Goal: Find specific page/section: Find specific page/section

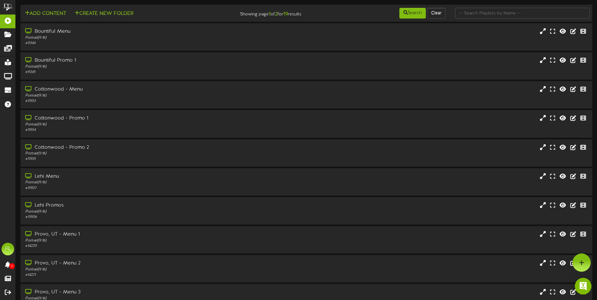
click at [581, 286] on div "Open Intercom Messenger" at bounding box center [583, 286] width 17 height 17
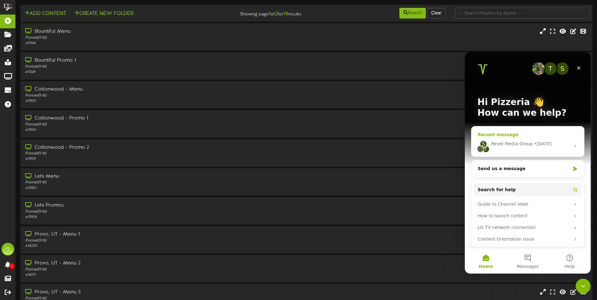
click at [527, 132] on div "Recent message" at bounding box center [527, 134] width 100 height 7
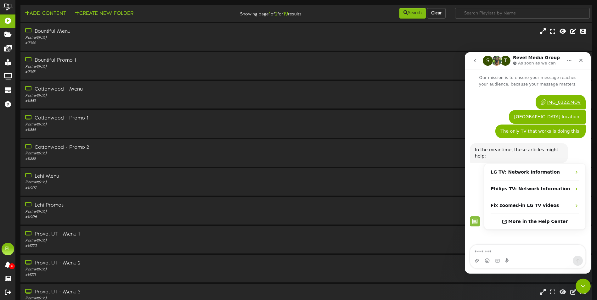
click at [500, 99] on div "IMG_0322.MOV Pizzeria • 4d ago" at bounding box center [528, 102] width 116 height 15
click at [514, 251] on textarea "Message…" at bounding box center [527, 250] width 115 height 11
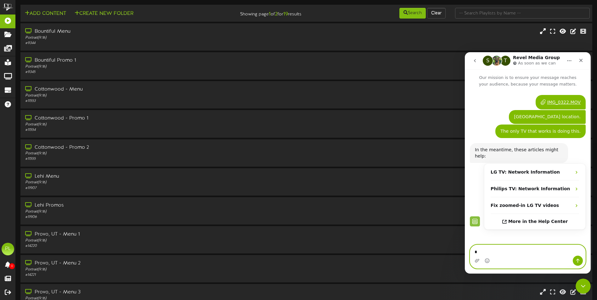
type textarea "**"
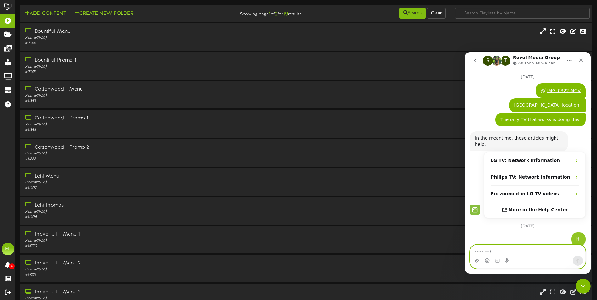
scroll to position [21, 0]
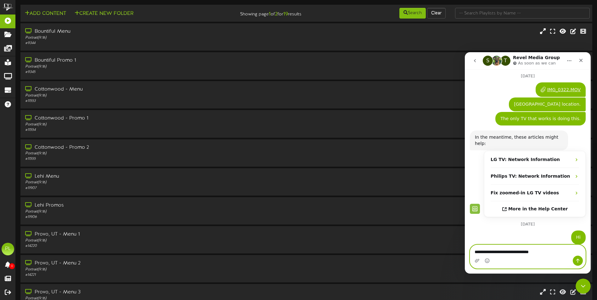
type textarea "**********"
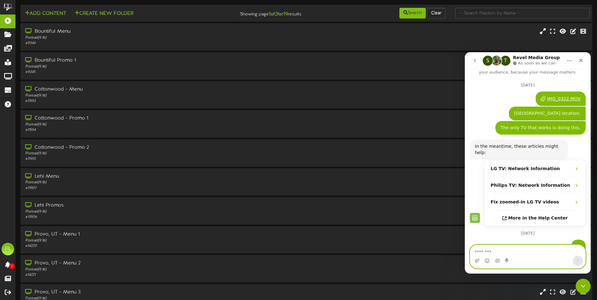
scroll to position [0, 0]
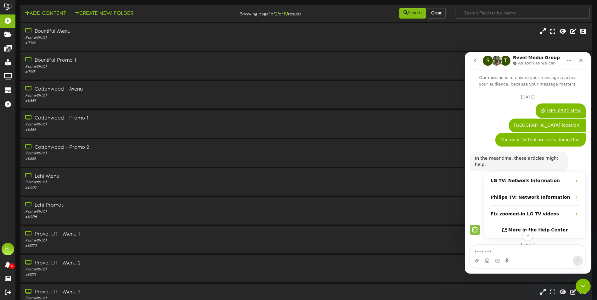
click at [499, 64] on img "Intercom messenger" at bounding box center [496, 61] width 10 height 10
click at [489, 62] on div "S" at bounding box center [487, 61] width 10 height 10
click at [511, 62] on div "S T Revel Media Group As soon as we can" at bounding box center [522, 60] width 80 height 11
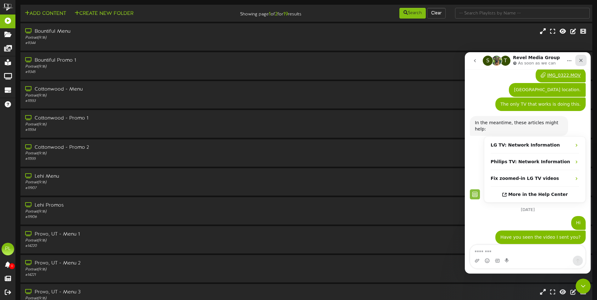
click at [578, 57] on div "Close" at bounding box center [580, 60] width 11 height 11
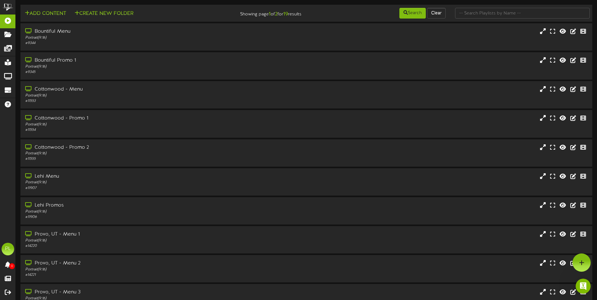
scroll to position [52, 0]
click at [580, 289] on icon "Open Intercom Messenger" at bounding box center [582, 285] width 10 height 10
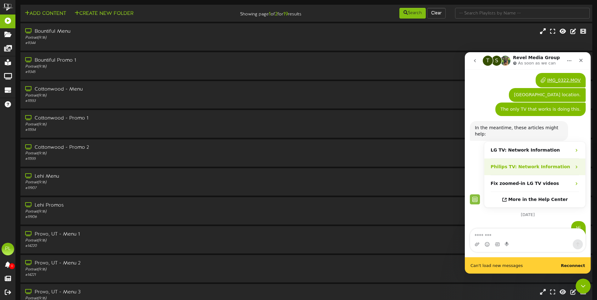
scroll to position [0, 0]
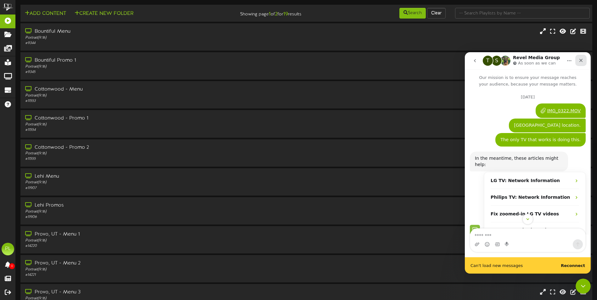
click at [580, 60] on icon "Close" at bounding box center [580, 60] width 3 height 3
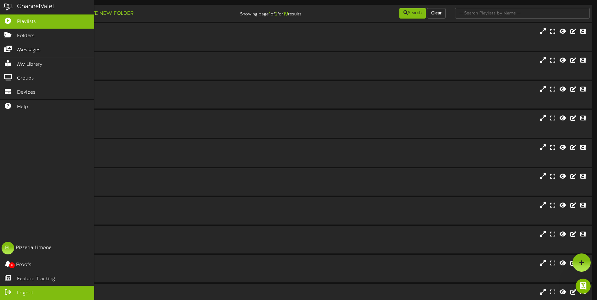
drag, startPoint x: 8, startPoint y: 295, endPoint x: 11, endPoint y: 300, distance: 6.0
click at [8, 294] on icon at bounding box center [8, 291] width 16 height 5
click at [10, 288] on link "Logout" at bounding box center [47, 293] width 94 height 14
click at [42, 296] on link "Logout" at bounding box center [47, 293] width 94 height 14
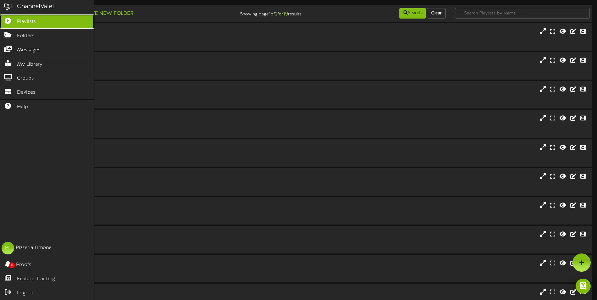
click at [23, 18] on span "Playlists" at bounding box center [26, 21] width 19 height 7
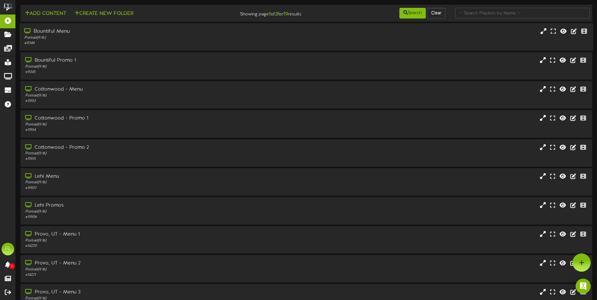
click at [72, 30] on div "Bountiful Menu" at bounding box center [138, 31] width 229 height 7
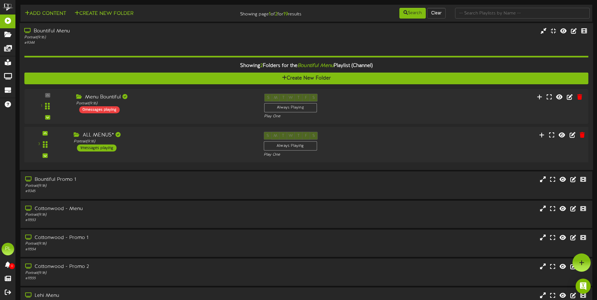
click at [161, 152] on div "3 ALL MENUS*" at bounding box center [305, 145] width 569 height 26
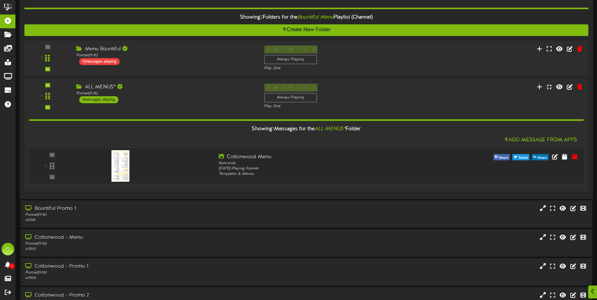
scroll to position [63, 0]
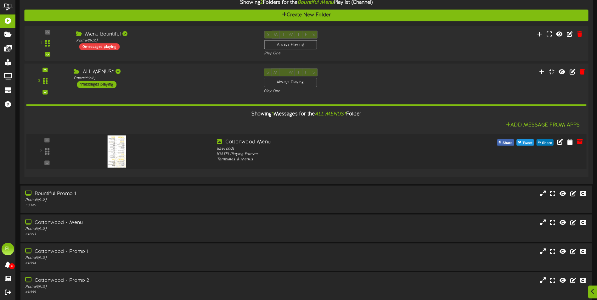
click at [125, 152] on img at bounding box center [117, 152] width 18 height 32
click at [178, 91] on div "3 ALL MENUS*" at bounding box center [305, 81] width 569 height 26
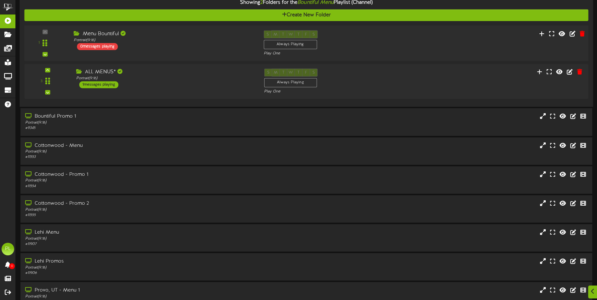
click at [182, 50] on div "Menu Bountiful Portrait ( 9:16 ) 0 messages playing" at bounding box center [164, 40] width 190 height 20
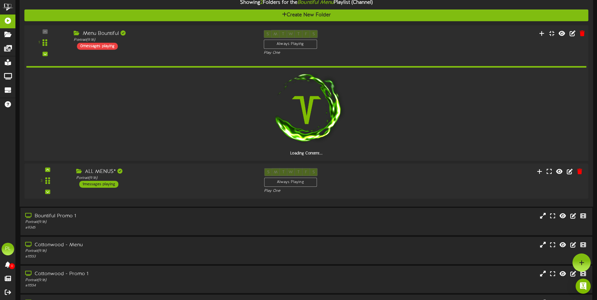
click at [190, 45] on div "Menu Bountiful Portrait ( 9:16 ) 0 messages playing" at bounding box center [164, 40] width 190 height 20
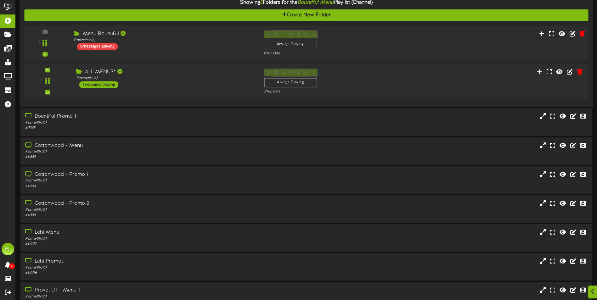
click at [170, 32] on div "Menu Bountiful" at bounding box center [164, 33] width 180 height 7
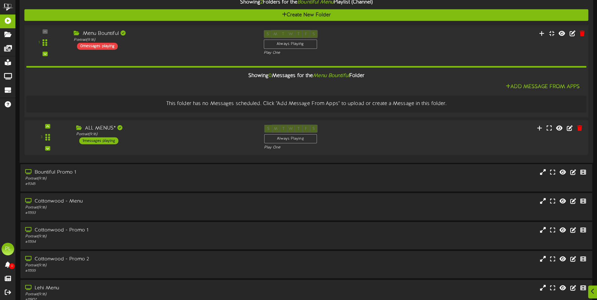
click at [170, 32] on div "Menu Bountiful" at bounding box center [164, 33] width 180 height 7
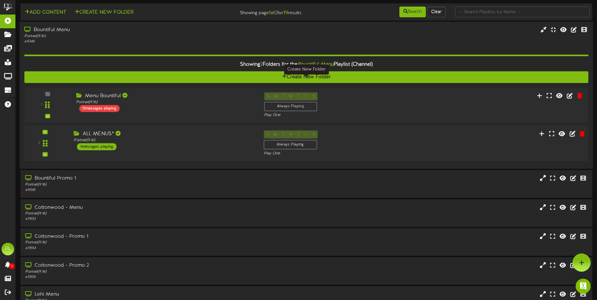
scroll to position [0, 0]
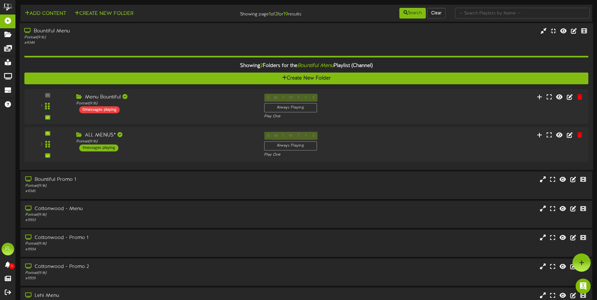
click at [132, 35] on div "Portrait ( 9:16 )" at bounding box center [138, 37] width 229 height 5
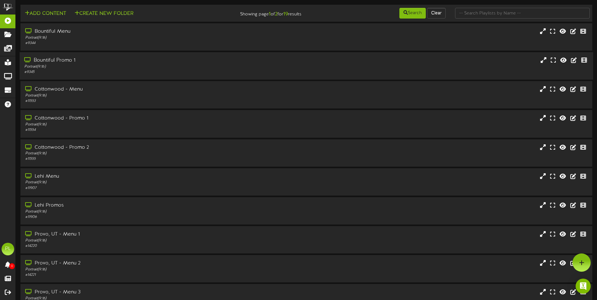
click at [138, 67] on div "Portrait ( 9:16 )" at bounding box center [138, 66] width 229 height 5
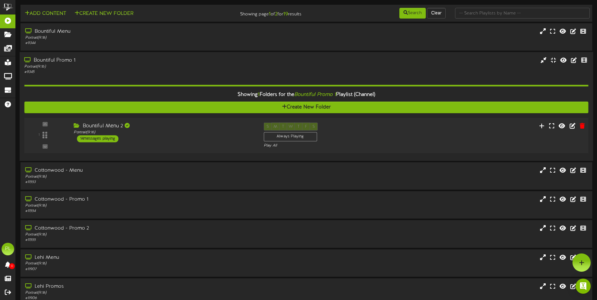
click at [136, 137] on div "Bountiful Menu 2 Portrait ( 9:16 ) 14 messages playing" at bounding box center [164, 133] width 190 height 20
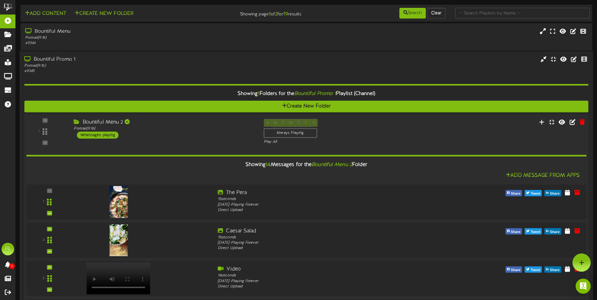
click at [148, 133] on div "Bountiful Menu 2 Portrait ( 9:16 ) 14 messages playing" at bounding box center [164, 129] width 190 height 20
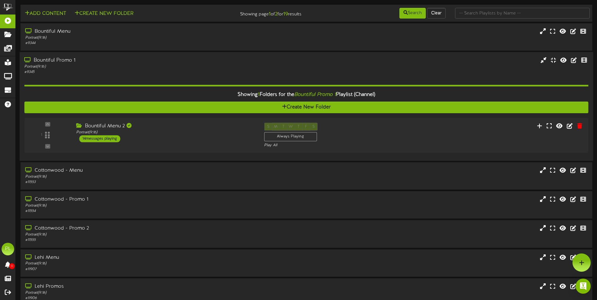
click at [168, 66] on div "Portrait ( 9:16 )" at bounding box center [138, 66] width 229 height 5
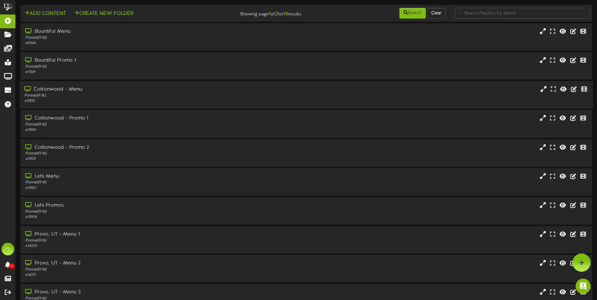
click at [82, 102] on div "# 11553" at bounding box center [138, 100] width 229 height 5
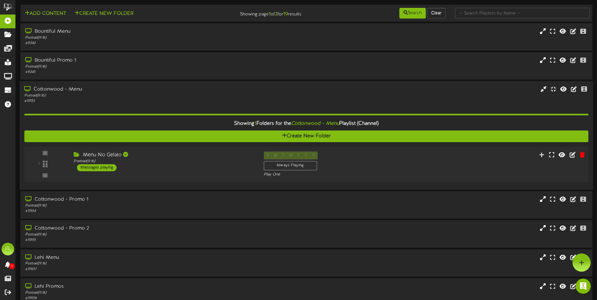
click at [172, 167] on div "Menu No Gelato Portrait ( 9:16 ) 1 messages playing" at bounding box center [164, 162] width 190 height 20
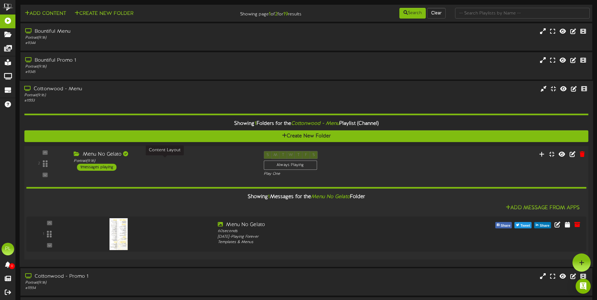
click at [174, 158] on div "Portrait ( 9:16 )" at bounding box center [164, 160] width 180 height 5
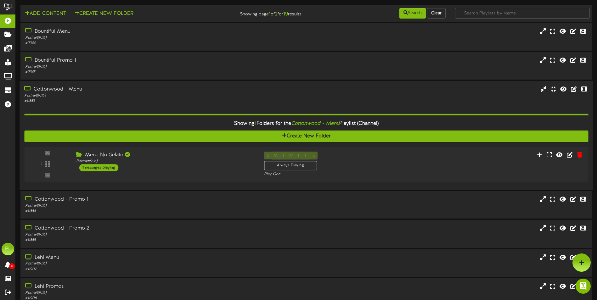
click at [159, 98] on div "# 11553" at bounding box center [138, 100] width 229 height 5
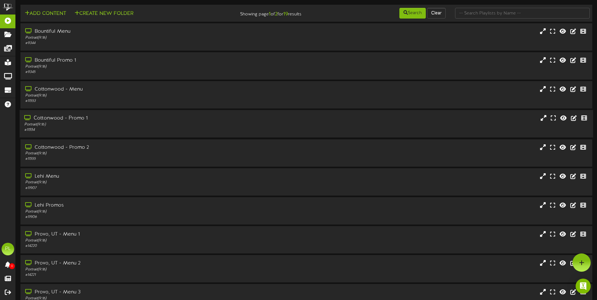
click at [112, 131] on div "# 11554" at bounding box center [138, 129] width 229 height 5
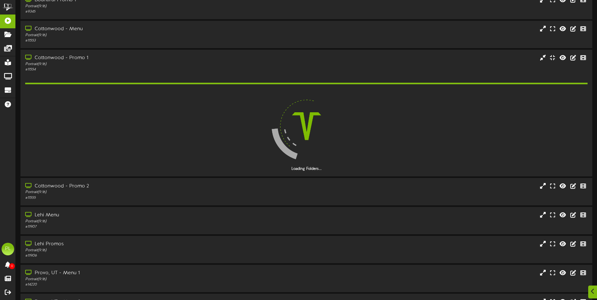
scroll to position [94, 0]
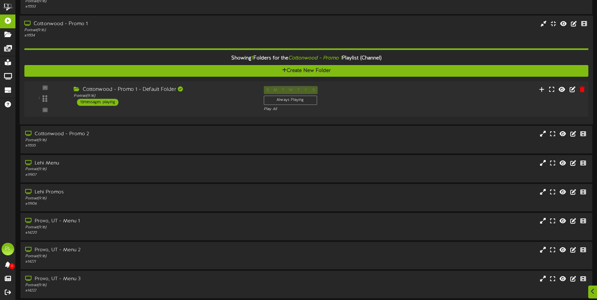
click at [176, 100] on div "Cottonwood - Promo 1 - Default Folder Portrait ( 9:16 ) 13 messages playing" at bounding box center [164, 96] width 190 height 20
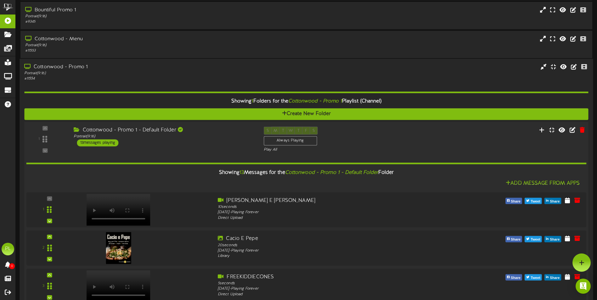
scroll to position [0, 0]
